Goal: Task Accomplishment & Management: Manage account settings

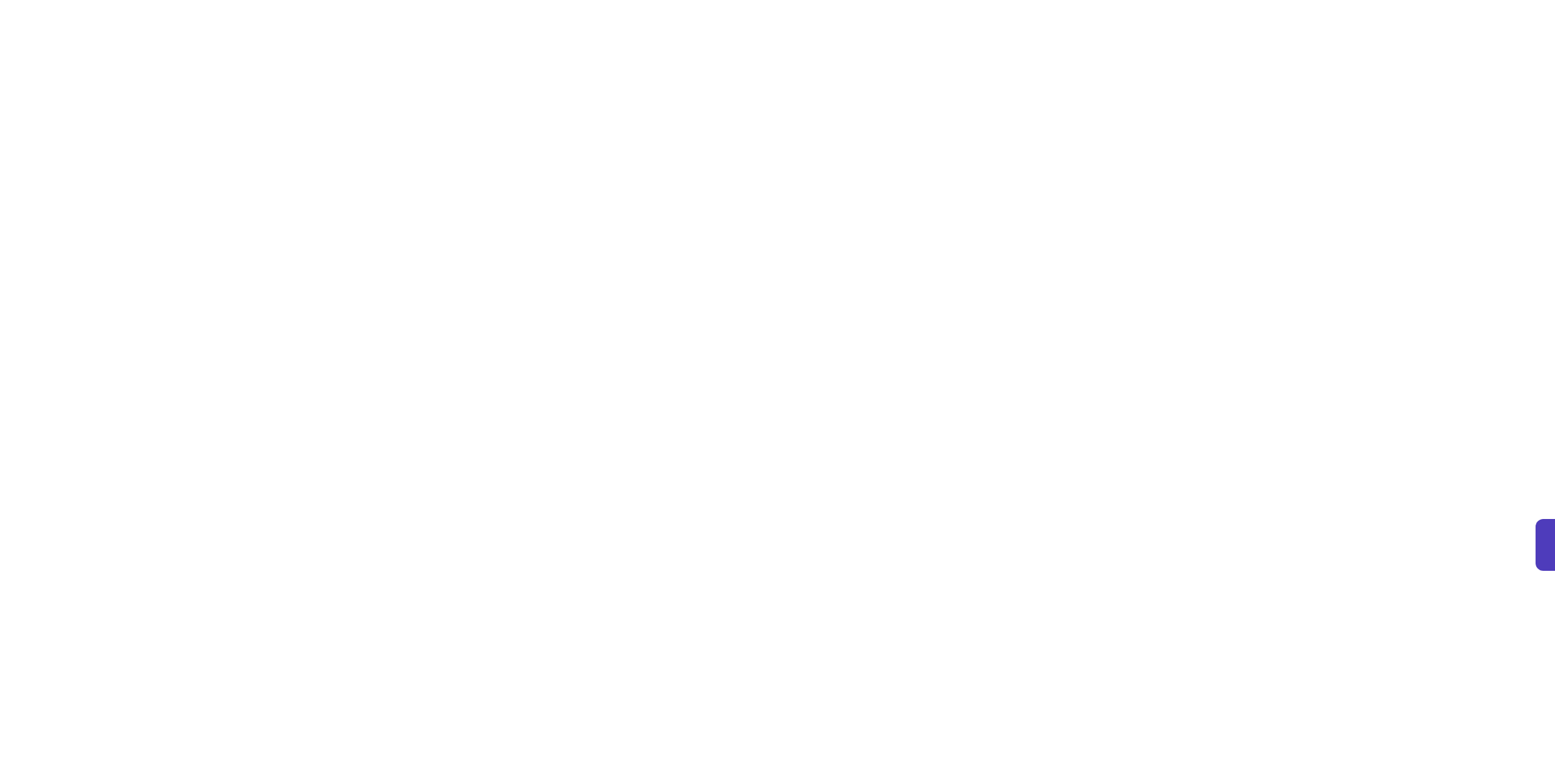
click at [1012, 78] on html at bounding box center [778, 38] width 1555 height 78
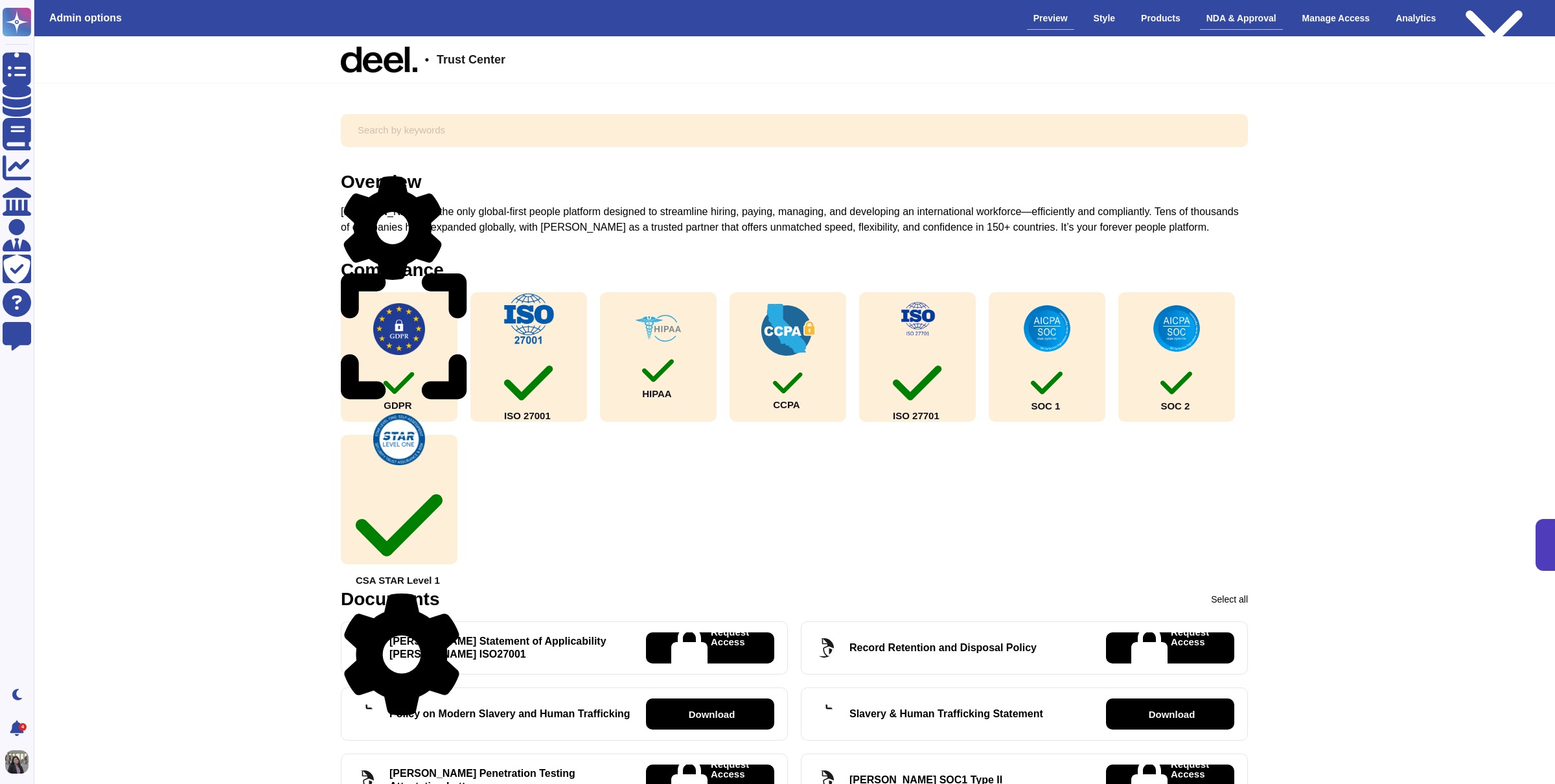
click at [1234, 25] on div "NDA & Approval" at bounding box center [1241, 18] width 83 height 23
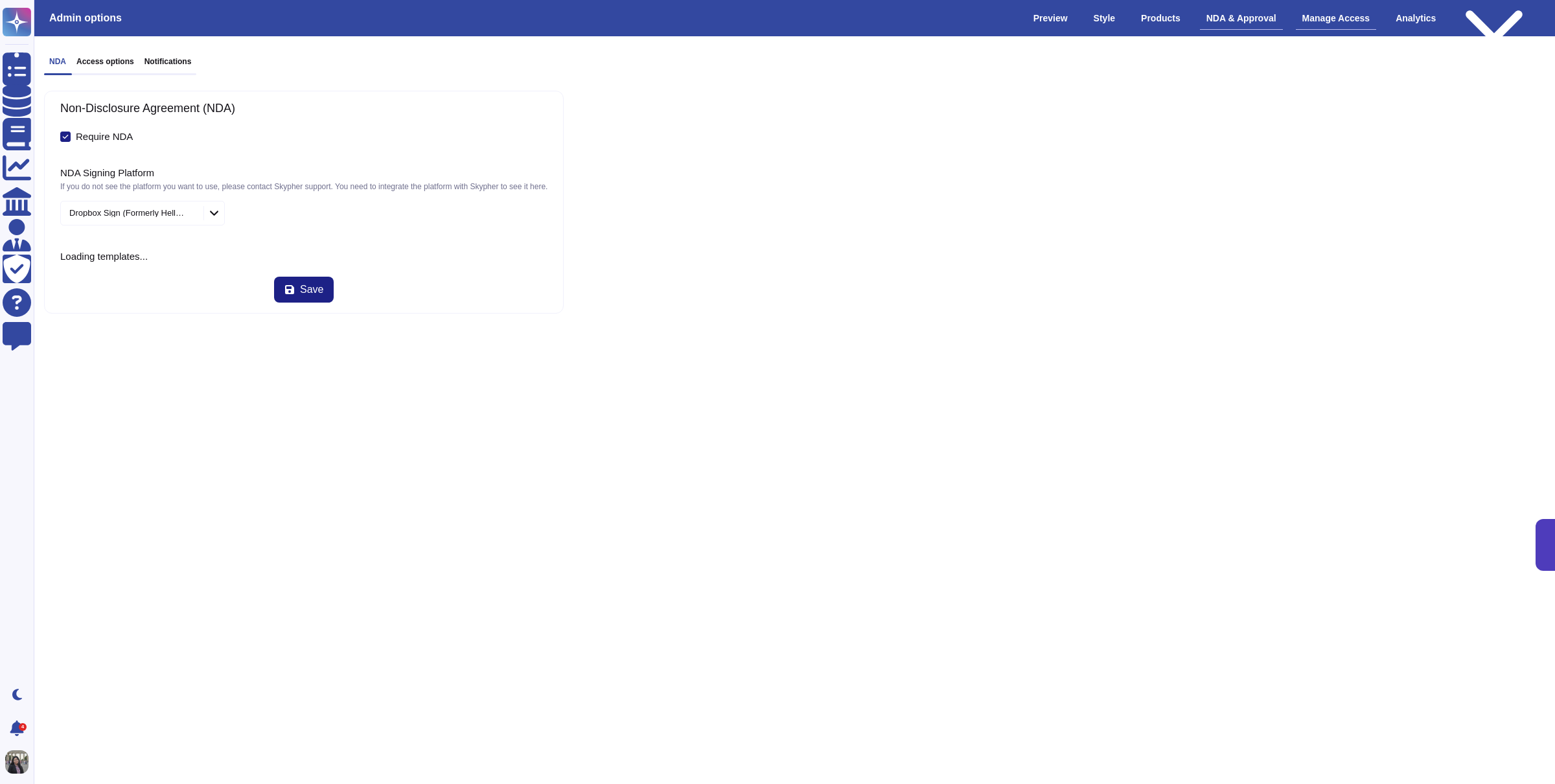
click at [1330, 19] on div "Manage Access" at bounding box center [1336, 18] width 81 height 23
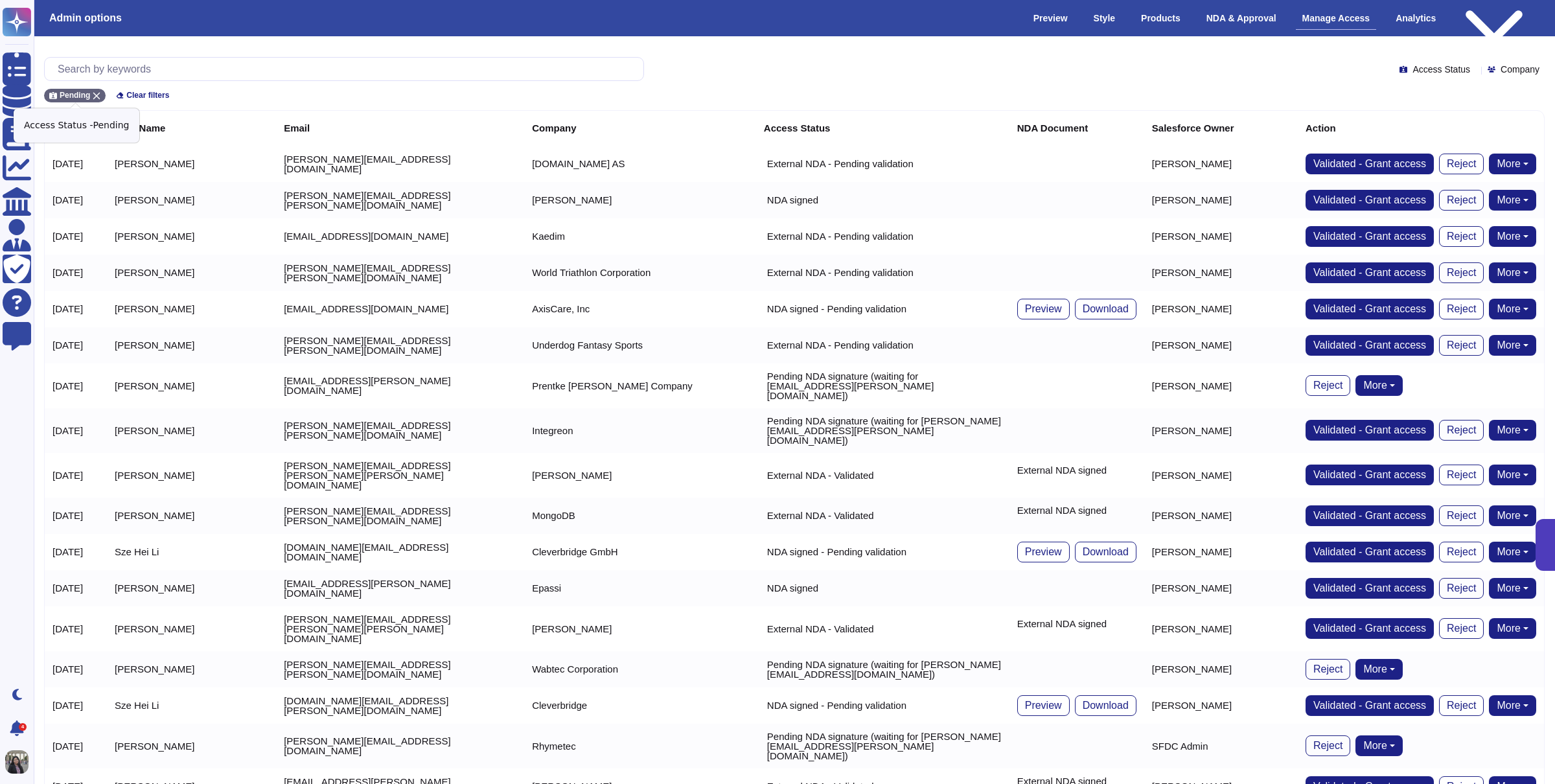
click at [97, 95] on icon at bounding box center [96, 95] width 7 height 7
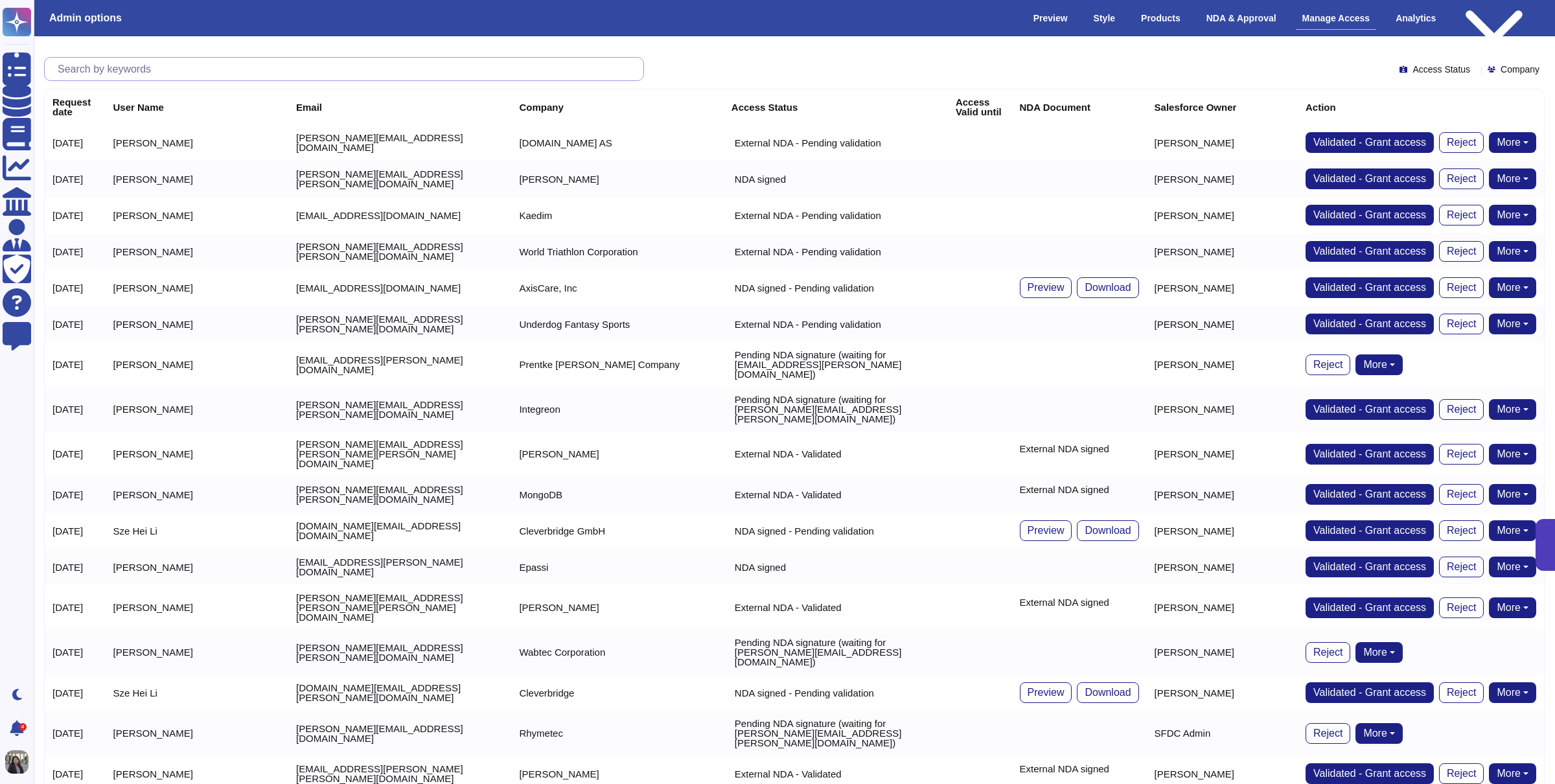
click at [189, 70] on input "text" at bounding box center [347, 69] width 592 height 23
paste input "[EMAIL_ADDRESS][DOMAIN_NAME]"
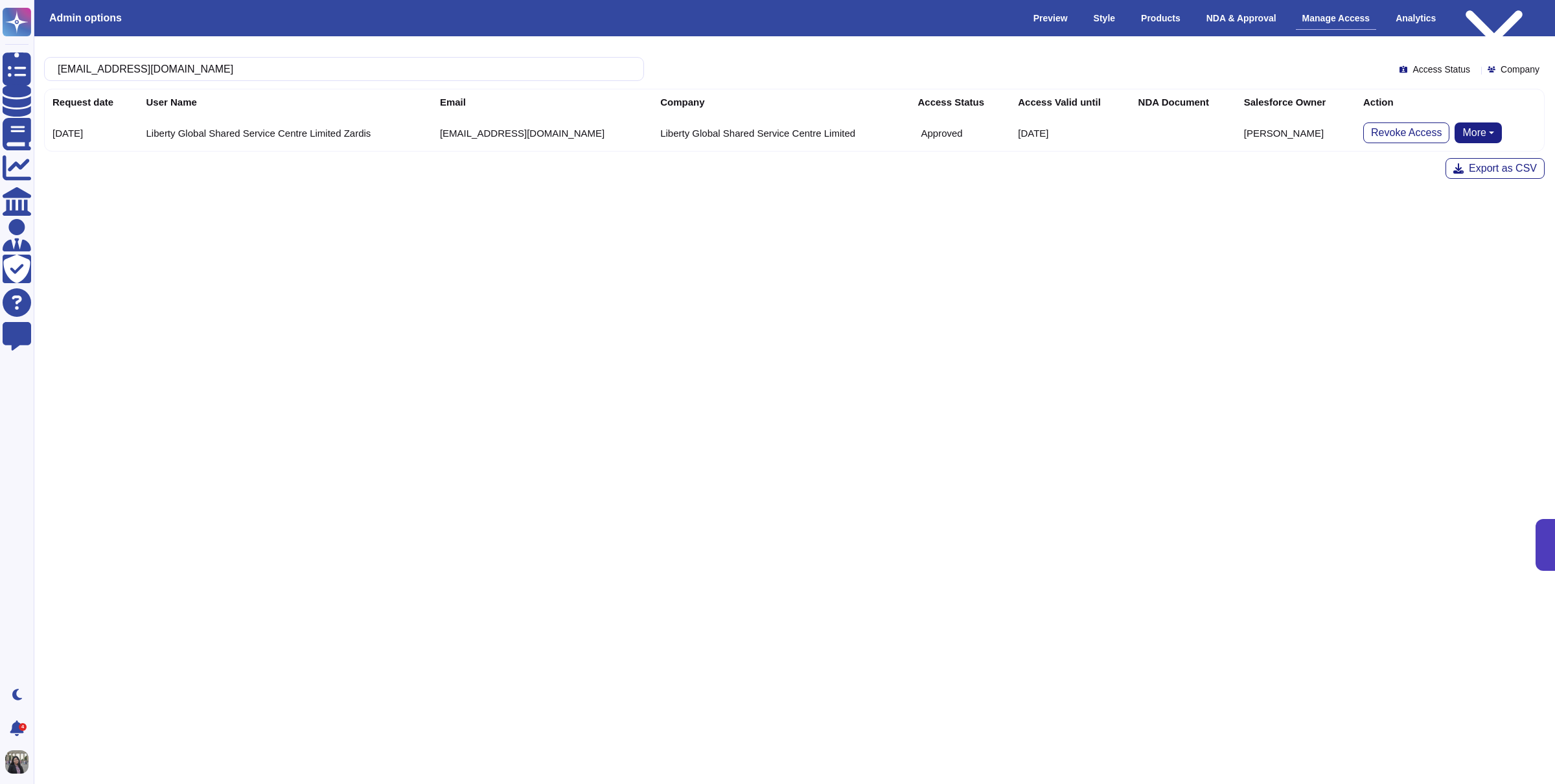
type input "[EMAIL_ADDRESS][DOMAIN_NAME]"
click at [1481, 130] on button "More" at bounding box center [1478, 133] width 47 height 21
click at [912, 124] on td "Approved" at bounding box center [960, 133] width 100 height 36
click at [1371, 130] on span "Revoke Access" at bounding box center [1407, 133] width 71 height 11
click at [1403, 140] on button "Approve" at bounding box center [1425, 133] width 54 height 21
